Goal: Obtain resource: Obtain resource

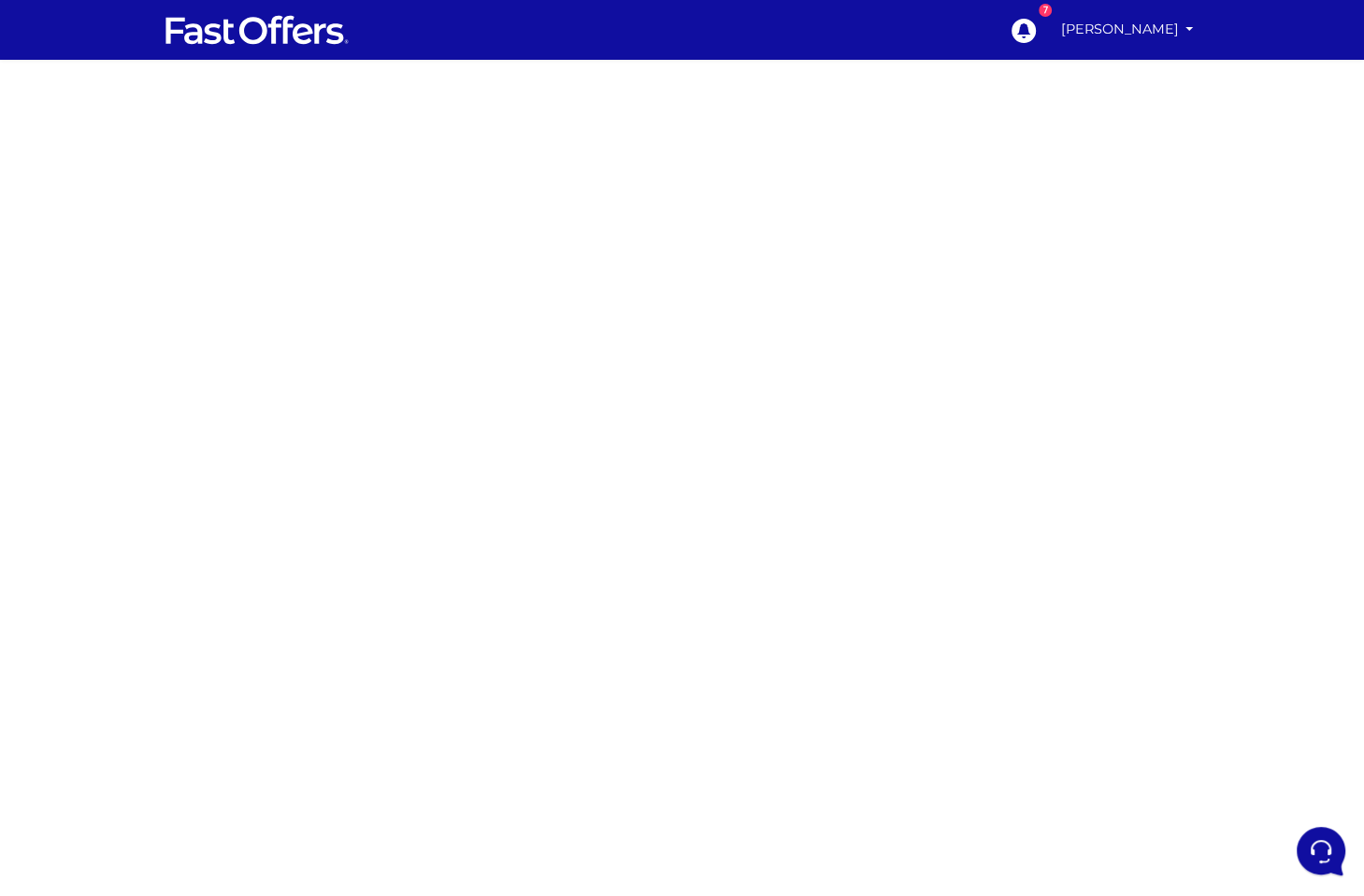
click at [235, 176] on div at bounding box center [682, 528] width 1364 height 935
click at [215, 225] on div at bounding box center [682, 528] width 1364 height 935
click at [152, 417] on div at bounding box center [682, 528] width 1364 height 935
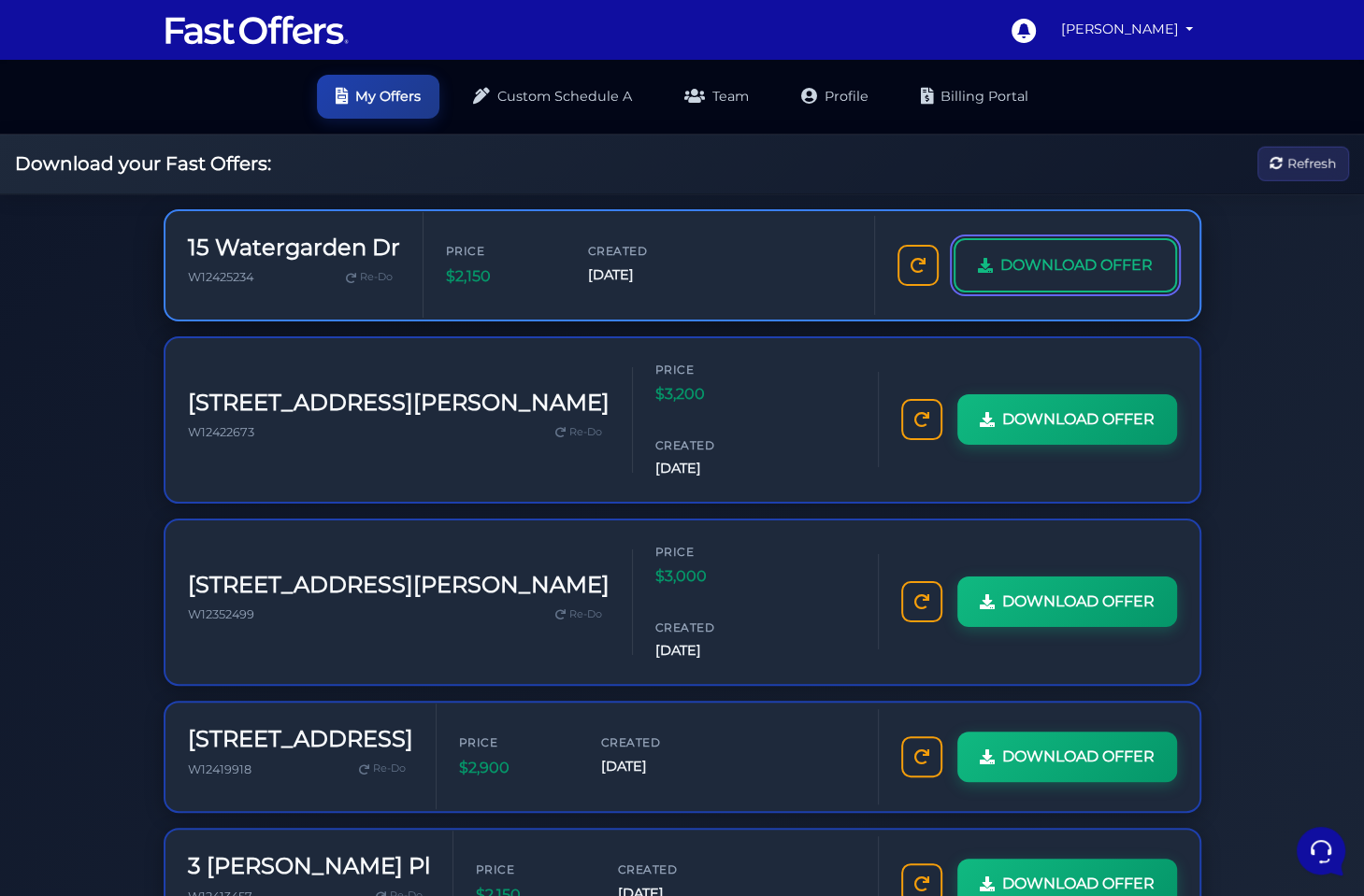
click at [1073, 270] on span "DOWNLOAD OFFER" at bounding box center [1076, 266] width 152 height 25
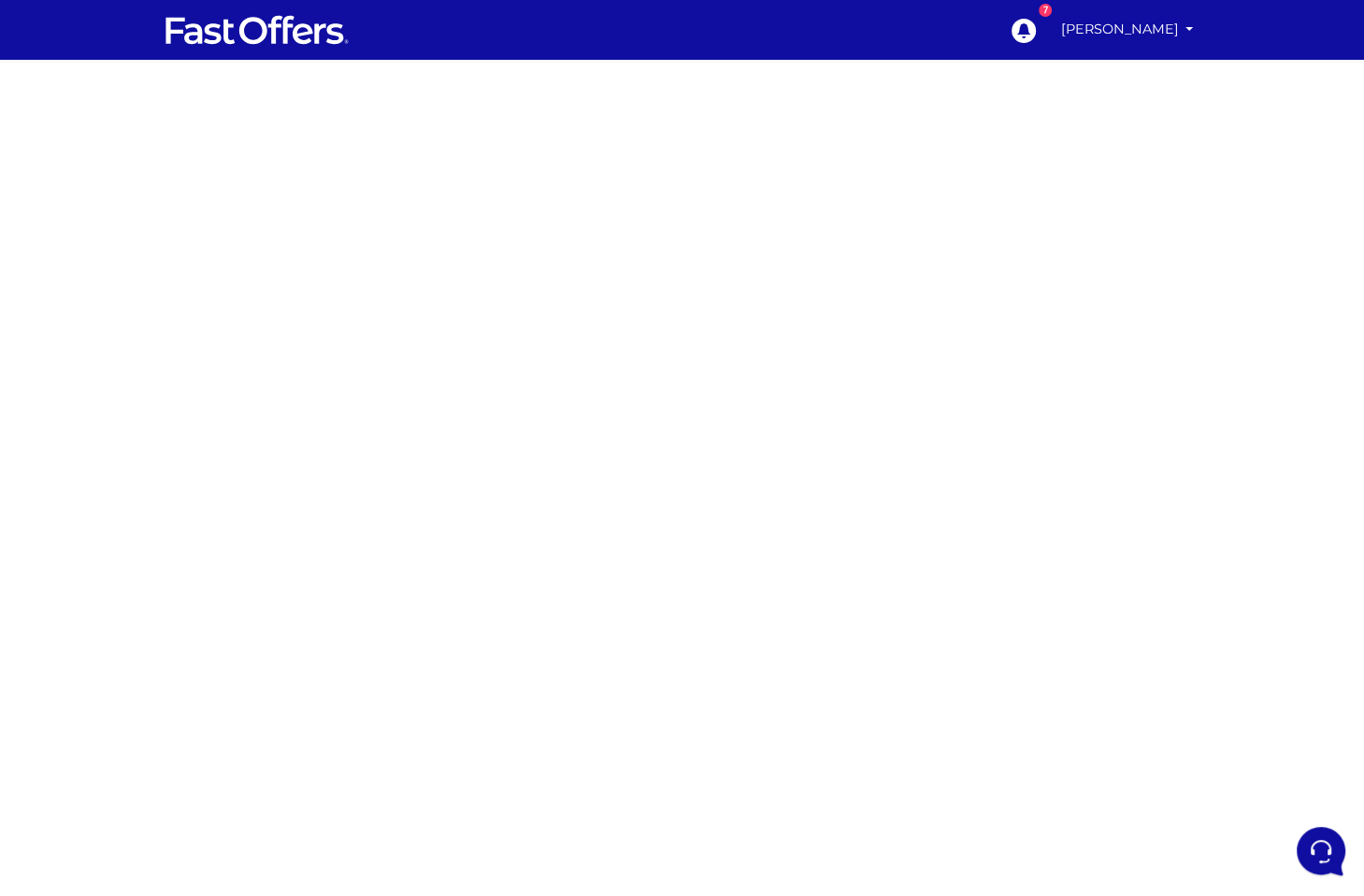
click at [299, 210] on div at bounding box center [682, 528] width 1364 height 935
click at [174, 299] on div at bounding box center [682, 528] width 1364 height 935
click at [985, 296] on div at bounding box center [682, 528] width 1364 height 935
click at [346, 279] on div at bounding box center [682, 528] width 1364 height 935
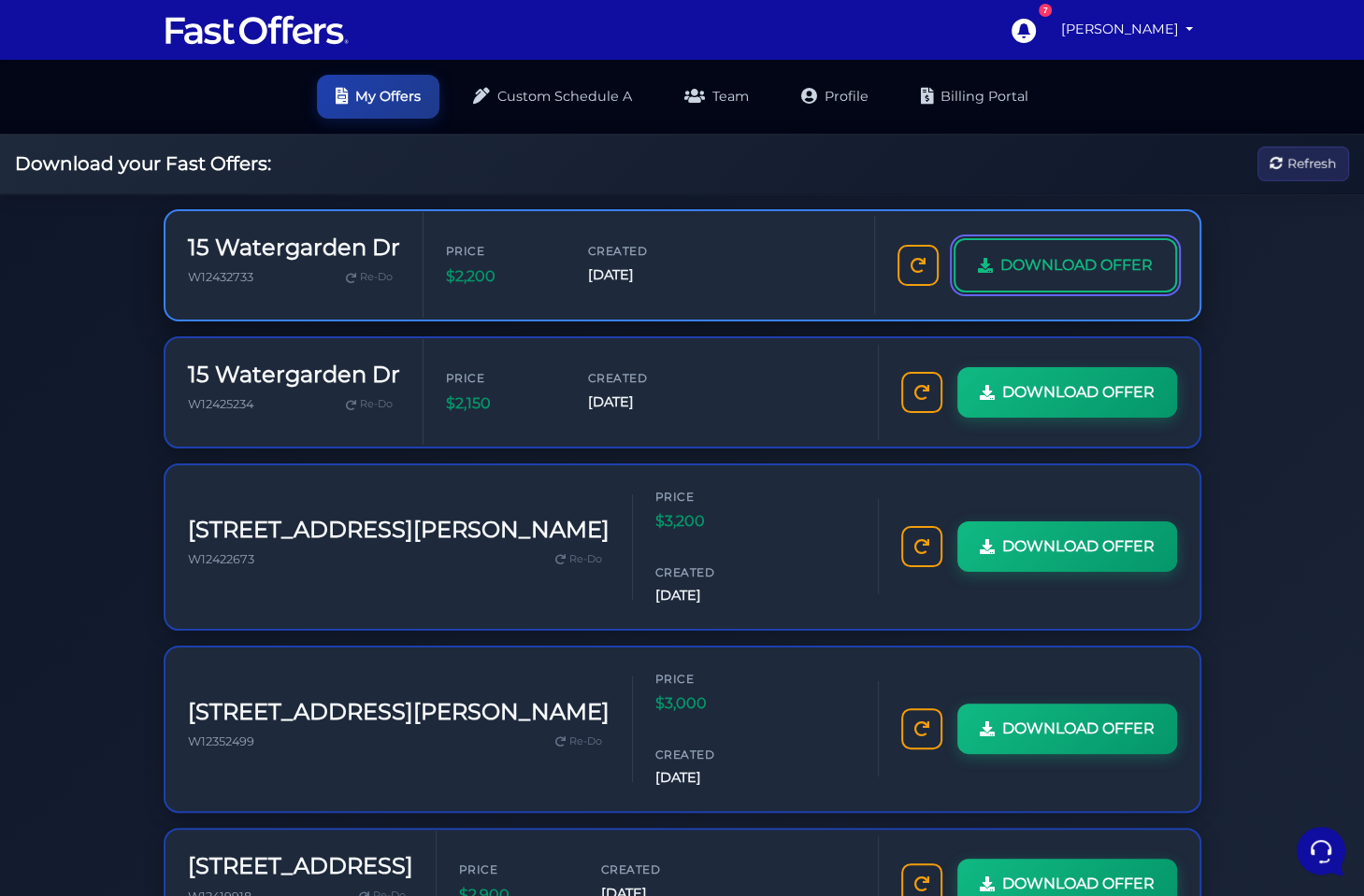
click at [1074, 254] on span "DOWNLOAD OFFER" at bounding box center [1076, 266] width 152 height 25
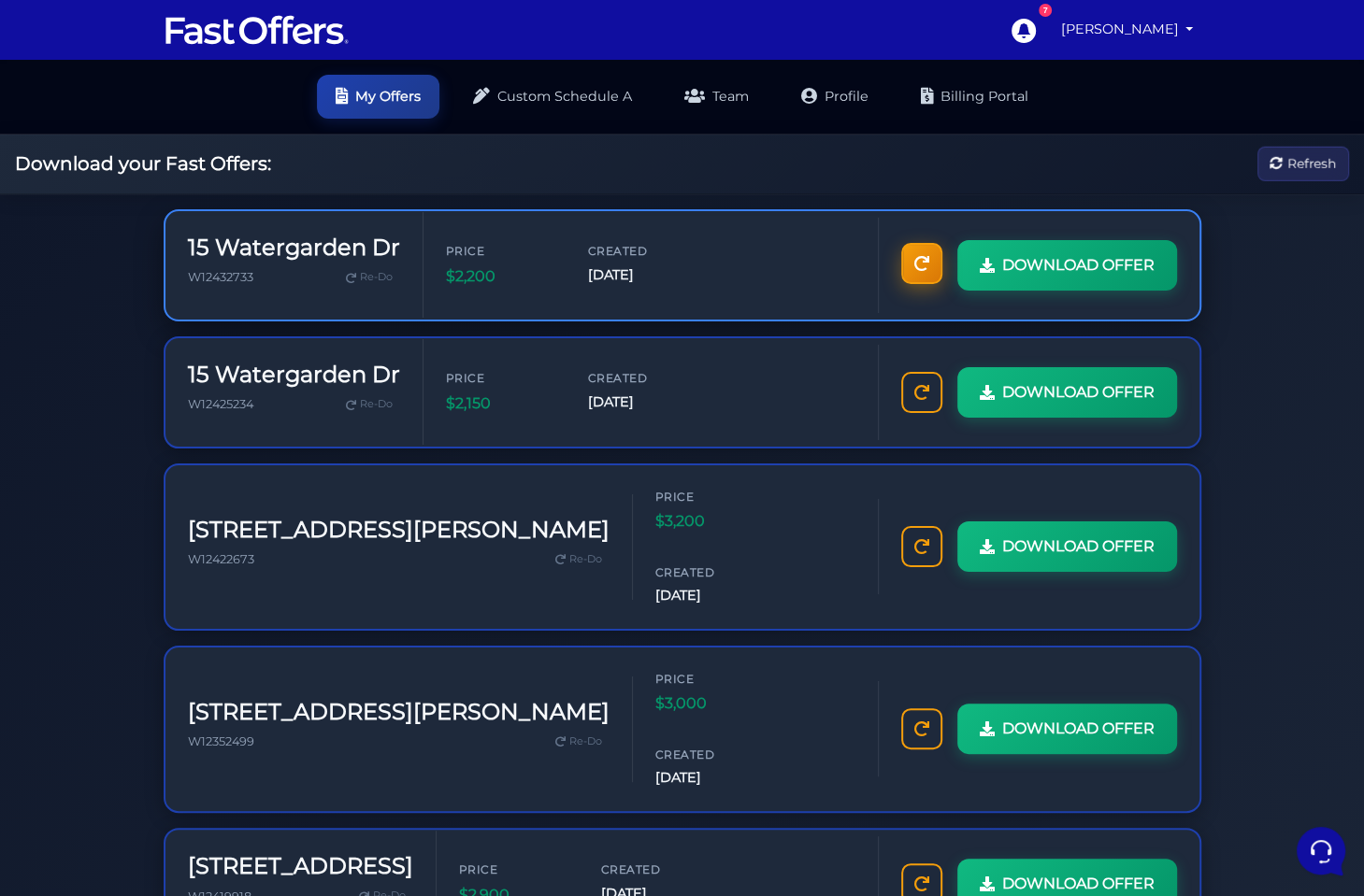
click at [919, 262] on icon at bounding box center [922, 264] width 15 height 15
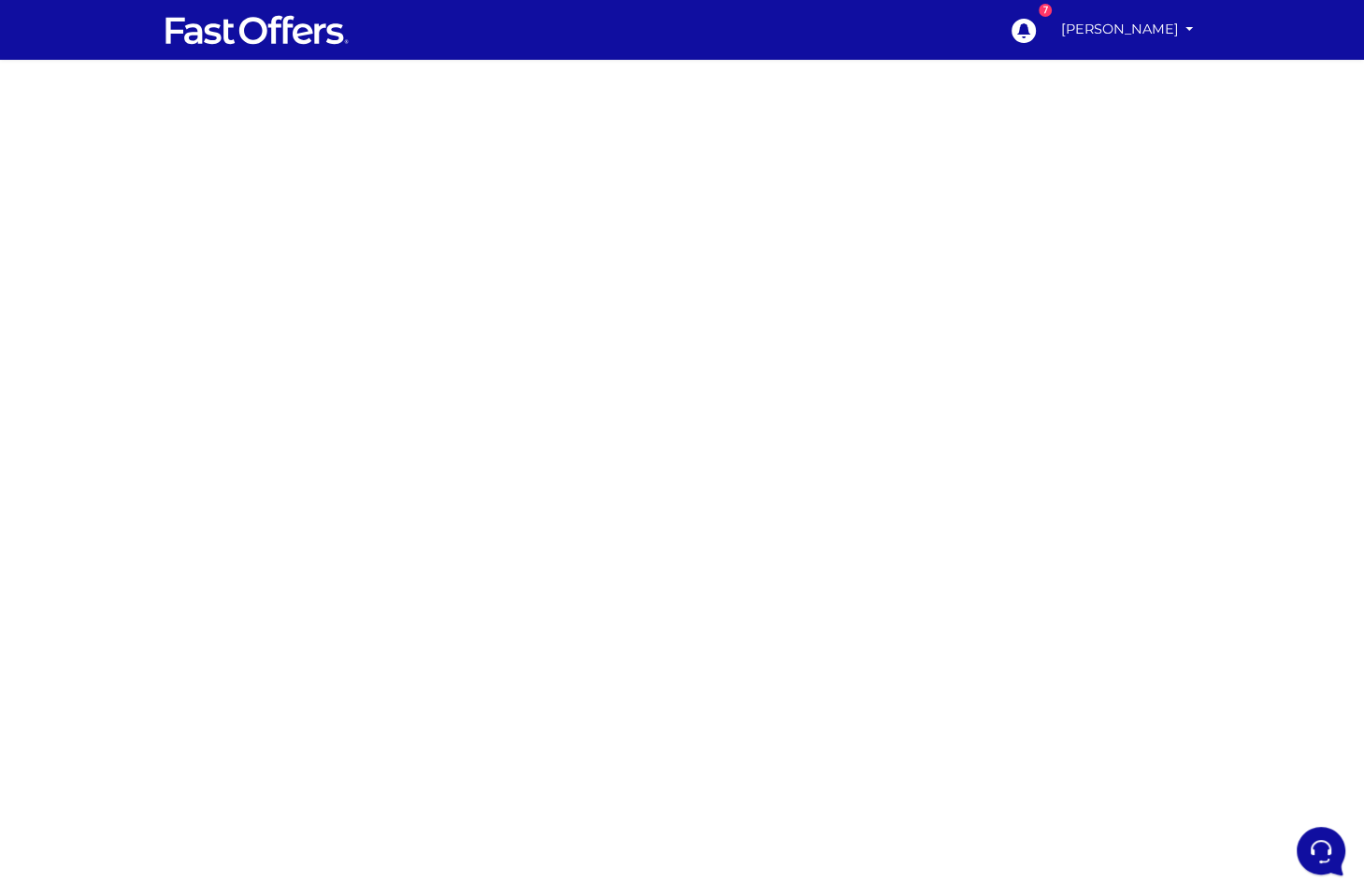
click at [237, 239] on div at bounding box center [682, 528] width 1364 height 935
click at [271, 206] on div at bounding box center [682, 528] width 1364 height 935
click at [312, 266] on div at bounding box center [682, 528] width 1364 height 935
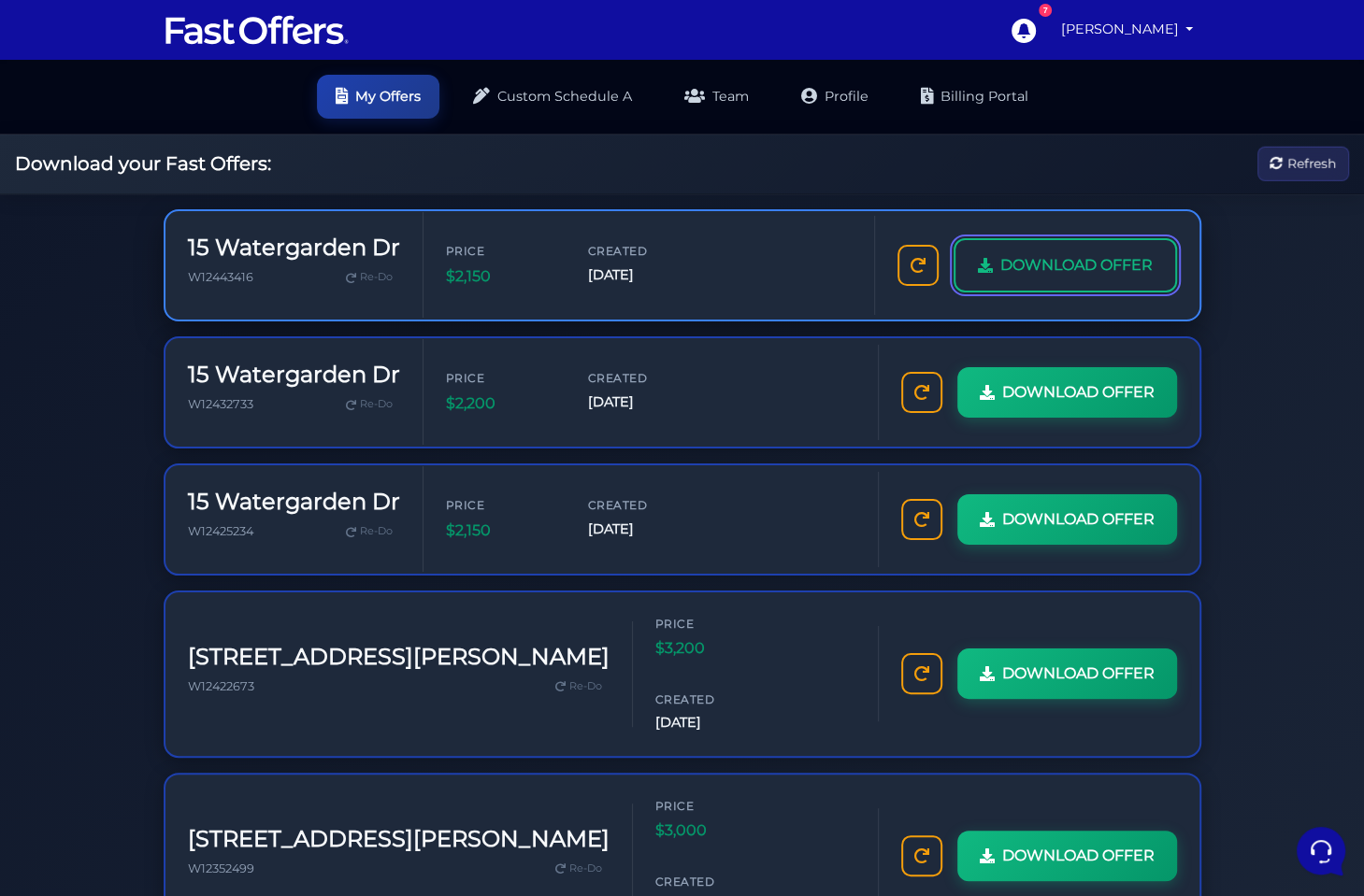
click at [1049, 276] on span "DOWNLOAD OFFER" at bounding box center [1076, 266] width 152 height 25
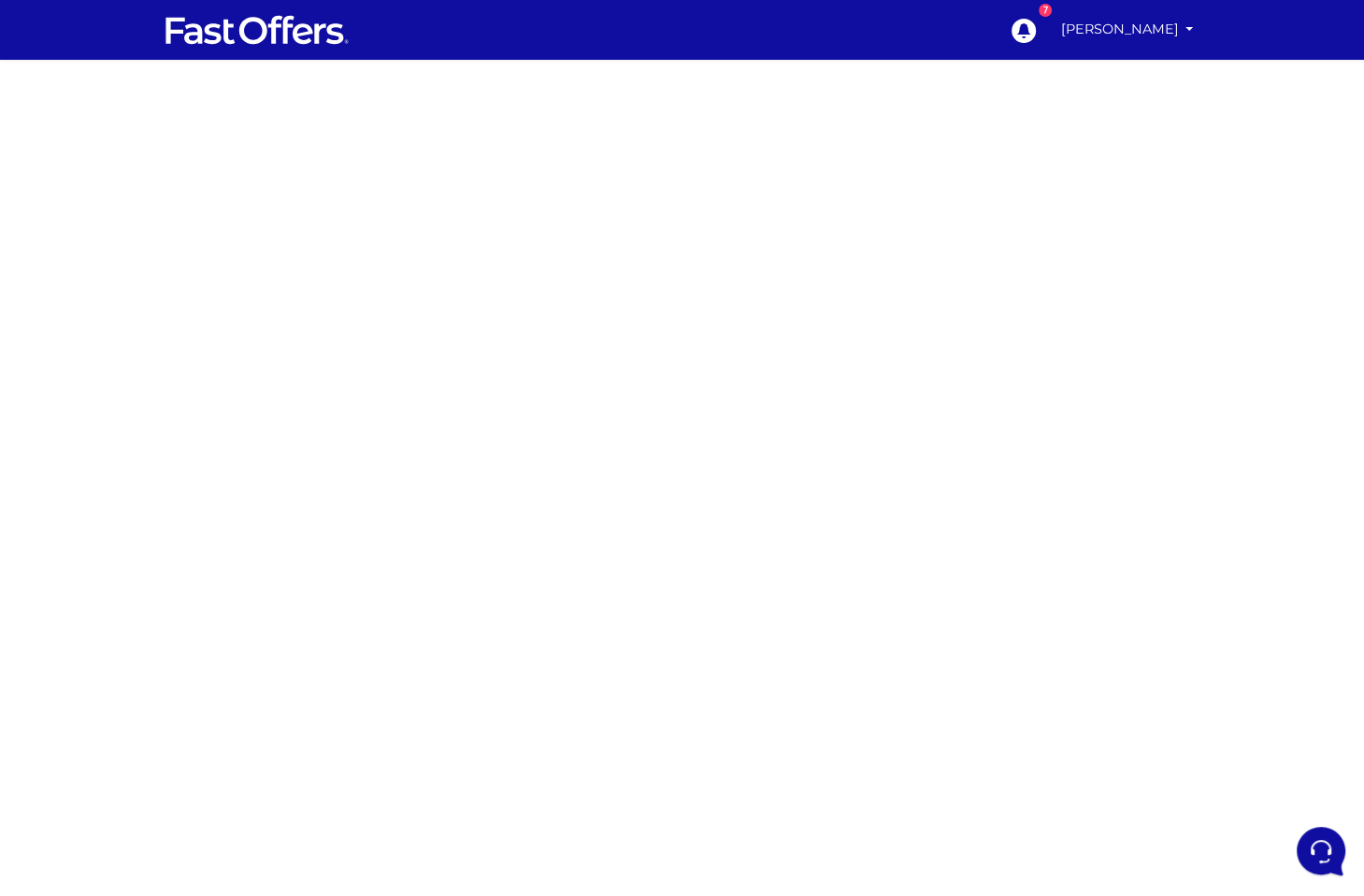
click at [219, 468] on div at bounding box center [682, 528] width 1364 height 935
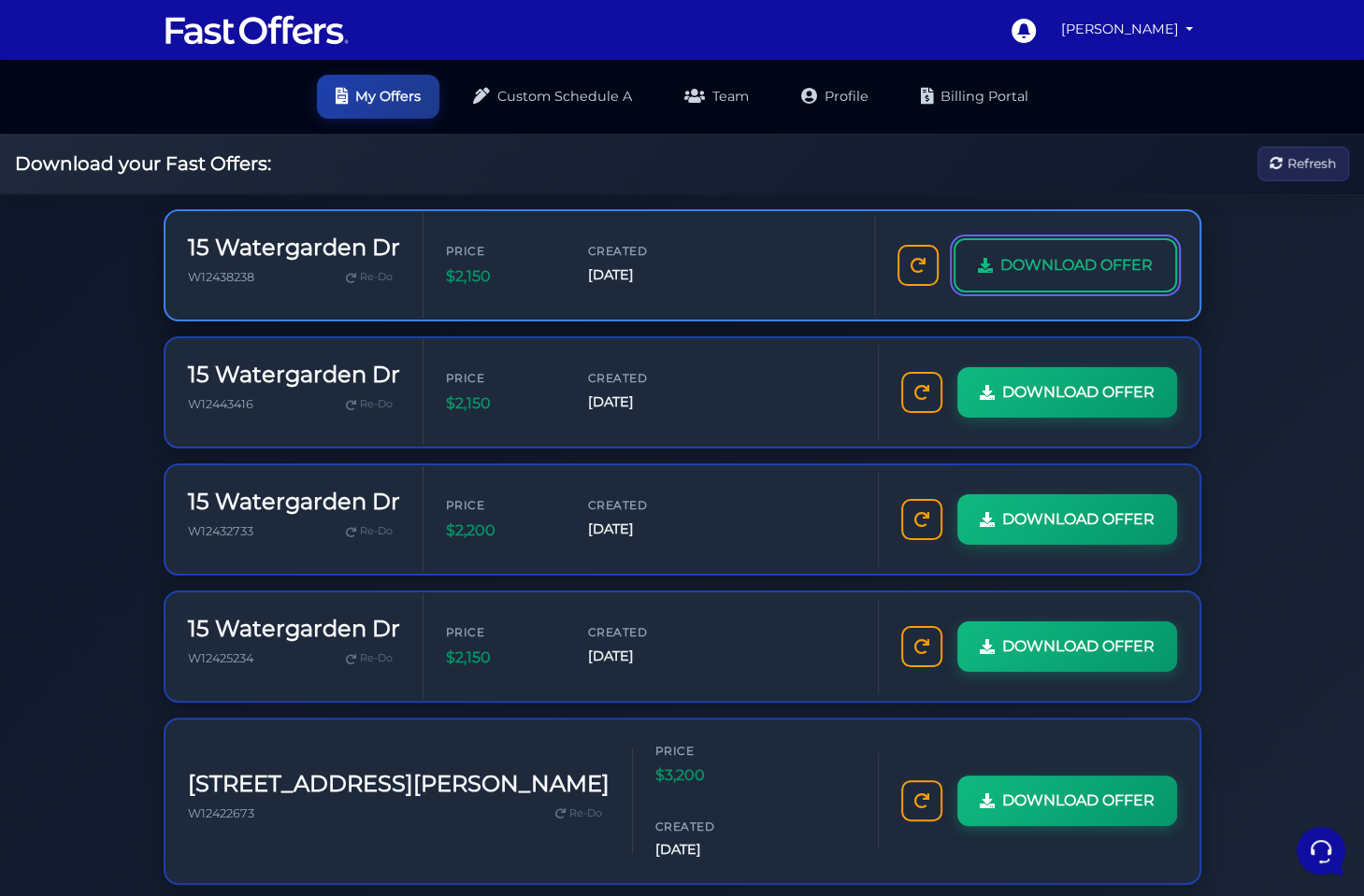
click at [1067, 257] on span "DOWNLOAD OFFER" at bounding box center [1076, 266] width 152 height 25
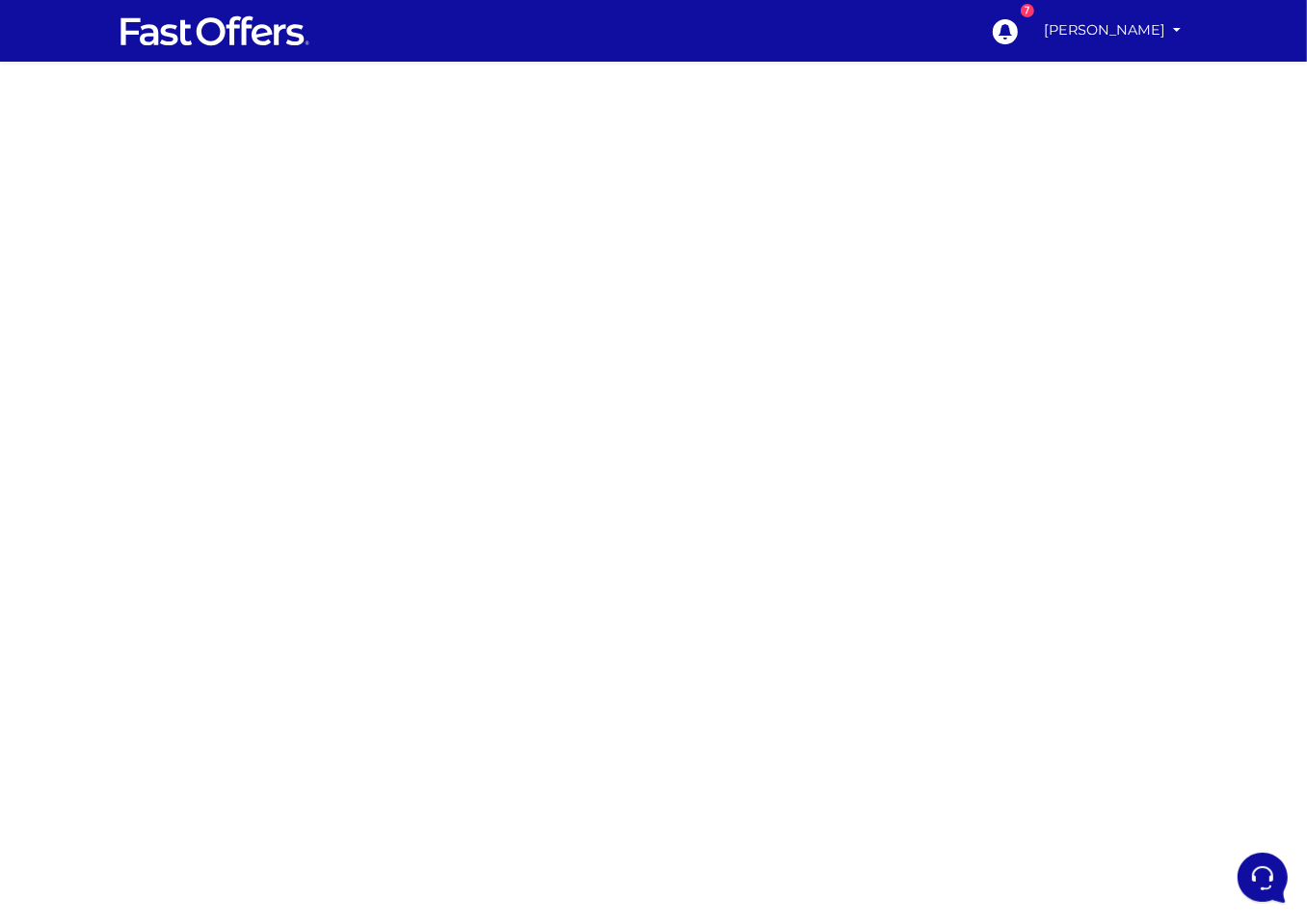
click at [53, 243] on div at bounding box center [653, 544] width 1307 height 964
click at [26, 311] on div at bounding box center [653, 544] width 1307 height 964
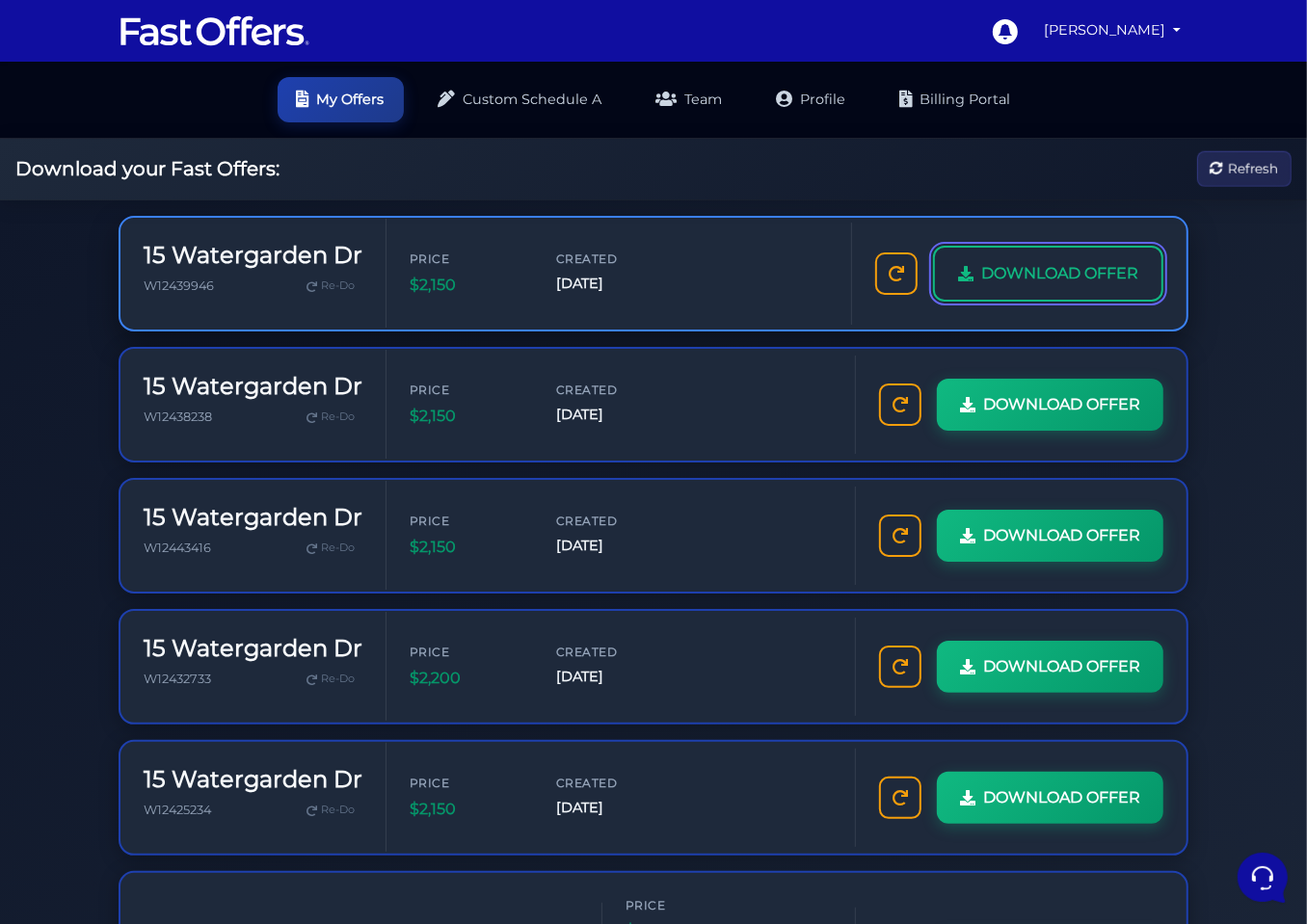
click at [1060, 266] on span "DOWNLOAD OFFER" at bounding box center [1060, 274] width 157 height 26
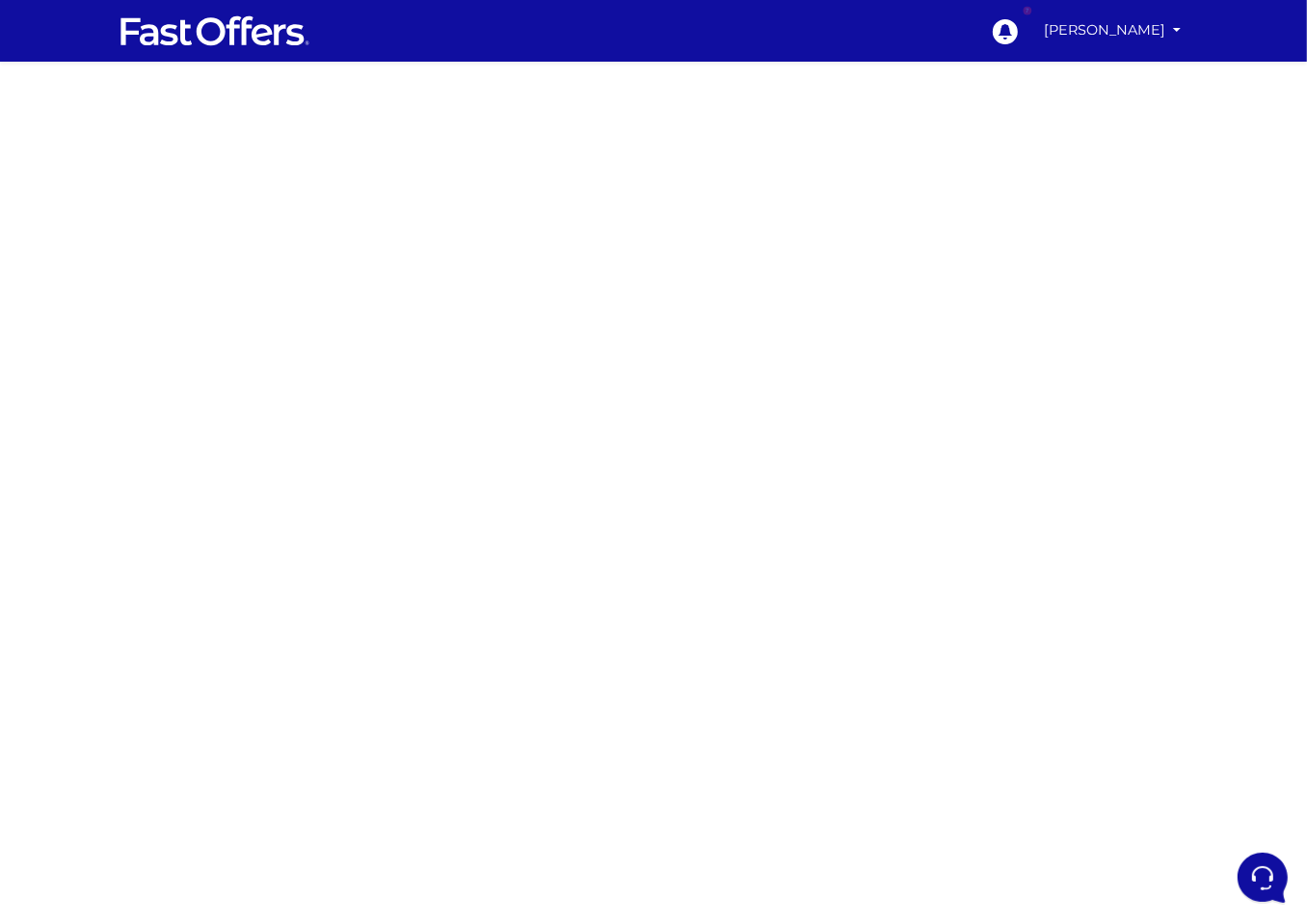
click at [114, 306] on div at bounding box center [653, 544] width 1307 height 964
click at [89, 316] on div at bounding box center [653, 544] width 1307 height 964
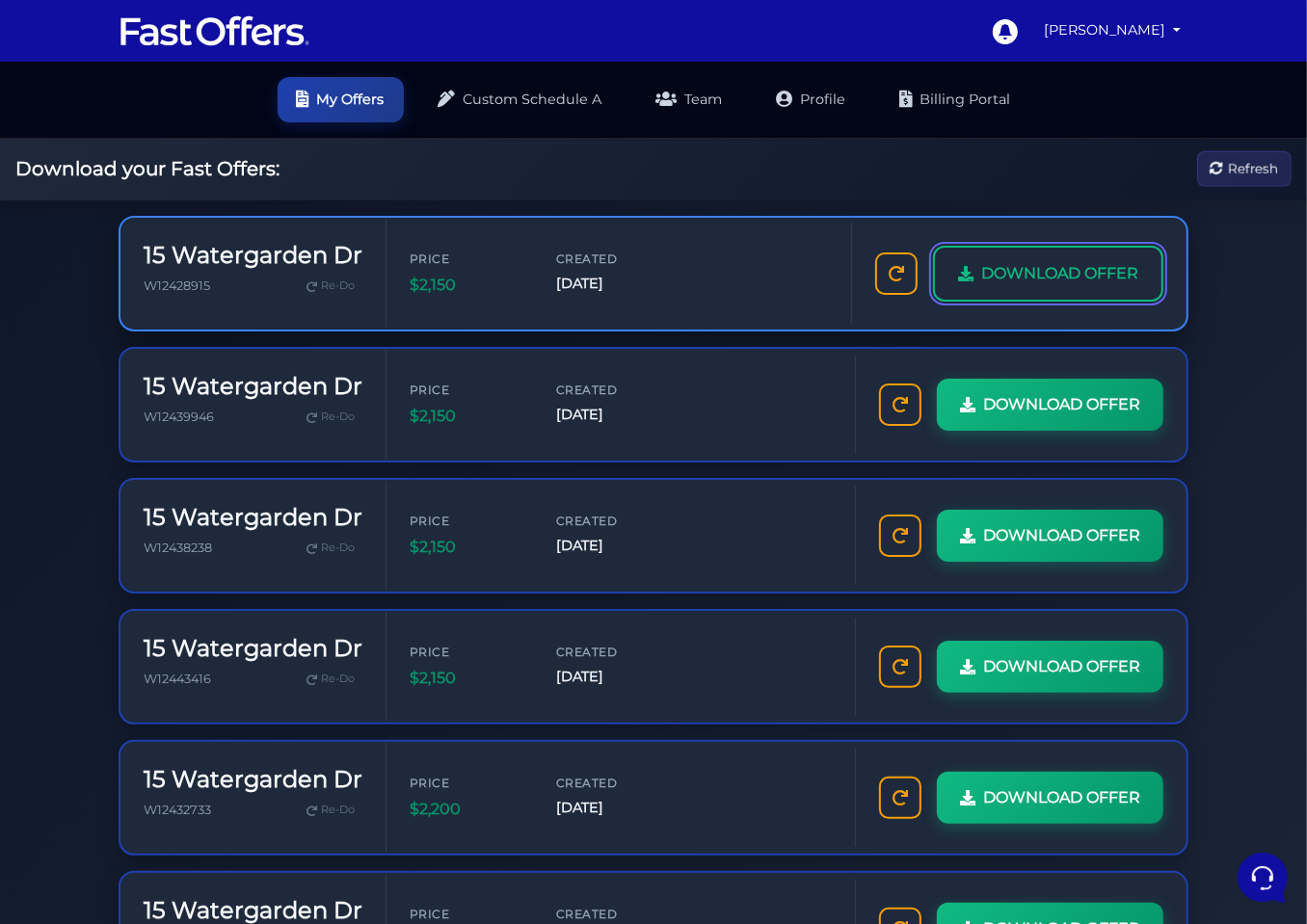
click at [1010, 287] on link "DOWNLOAD OFFER" at bounding box center [1048, 273] width 231 height 56
